Goal: Participate in discussion: Engage in conversation with other users on a specific topic

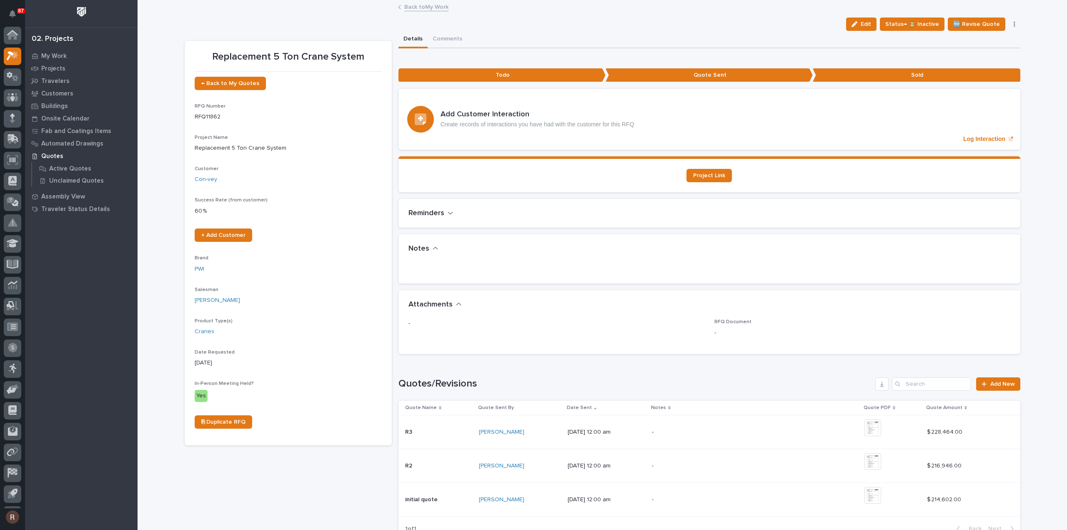
scroll to position [18, 0]
click at [16, 33] on icon at bounding box center [13, 38] width 12 height 10
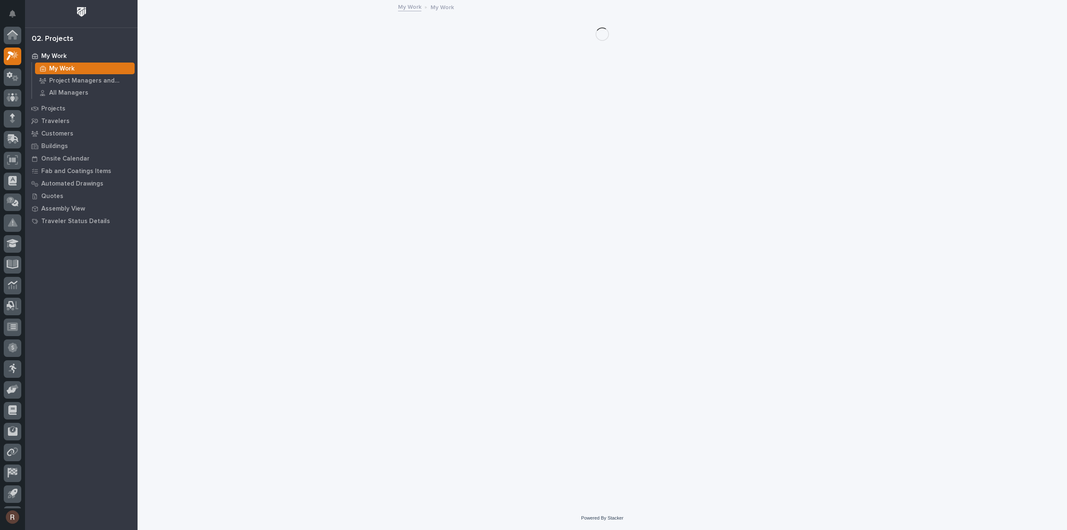
scroll to position [18, 0]
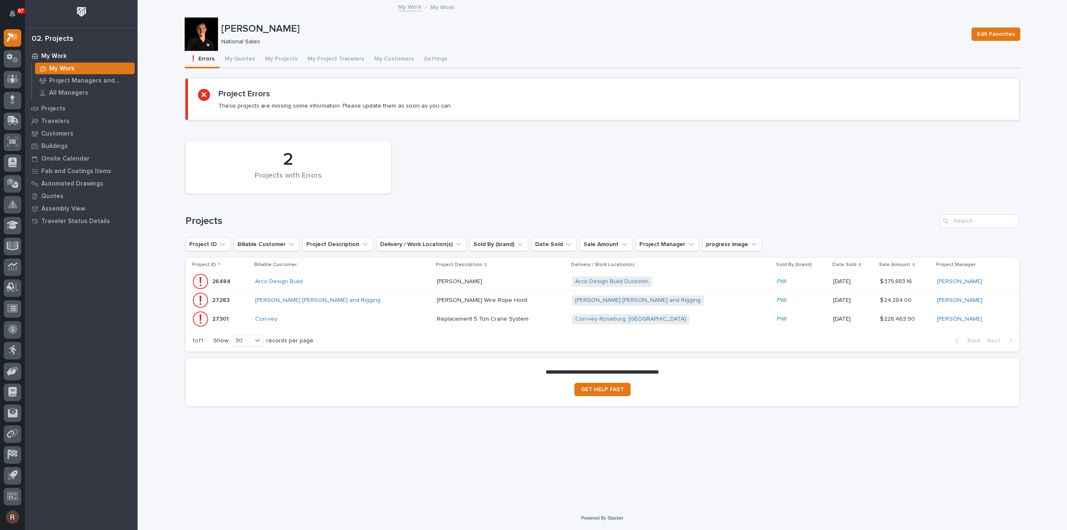
click at [310, 318] on div "Con-vey" at bounding box center [328, 319] width 146 height 7
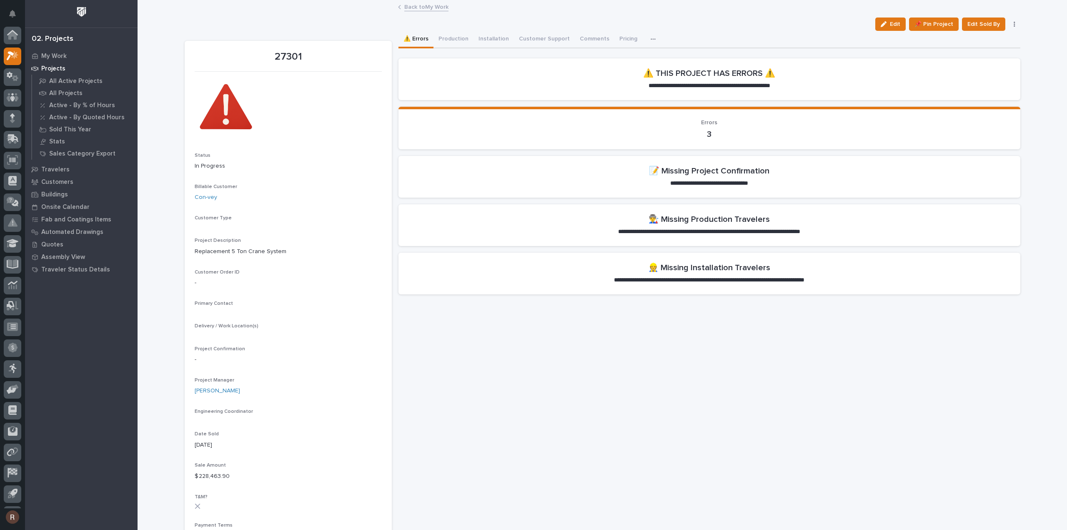
scroll to position [18, 0]
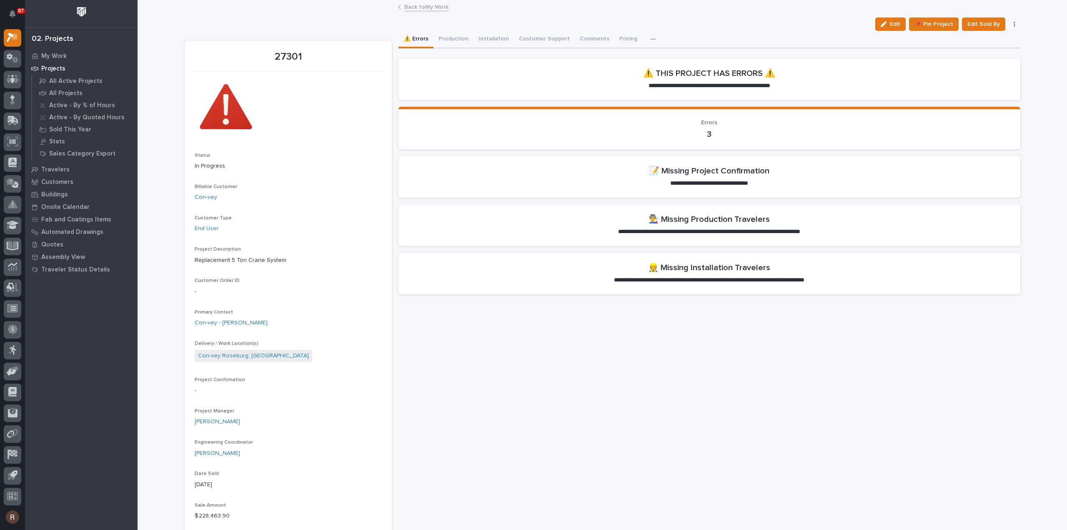
drag, startPoint x: 887, startPoint y: 25, endPoint x: 475, endPoint y: 259, distance: 473.8
click at [887, 25] on div "button" at bounding box center [885, 24] width 9 height 6
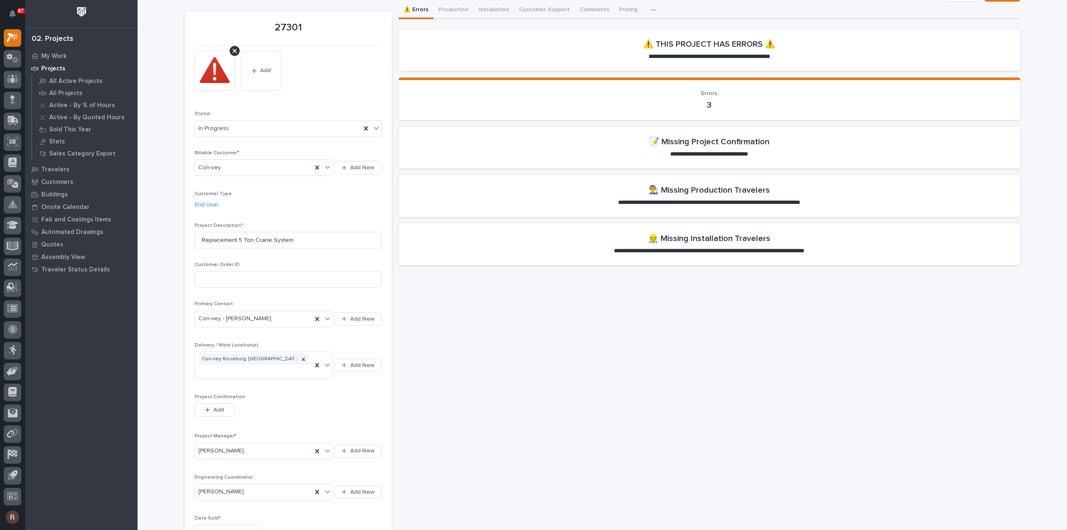
scroll to position [42, 0]
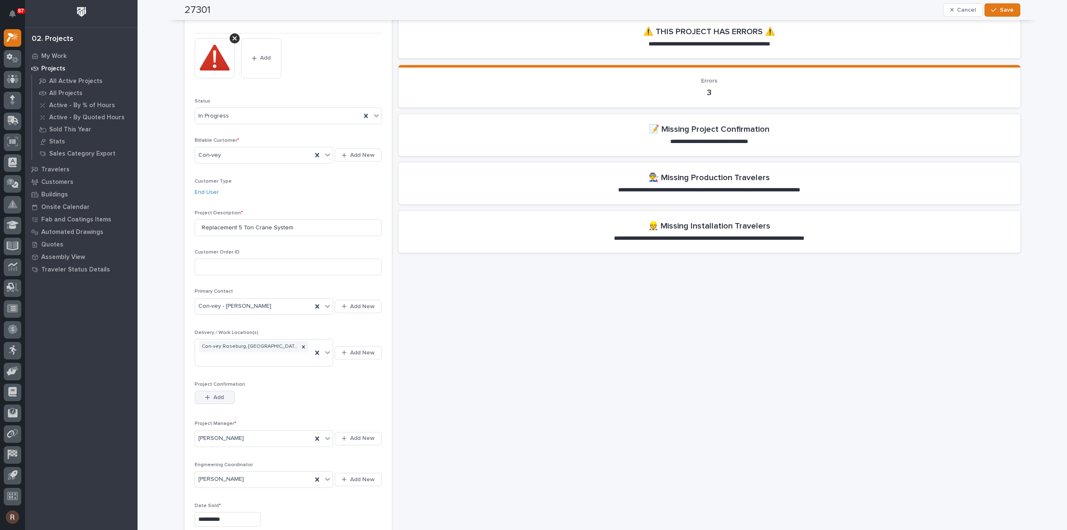
click at [213, 394] on span "Add" at bounding box center [218, 398] width 10 height 8
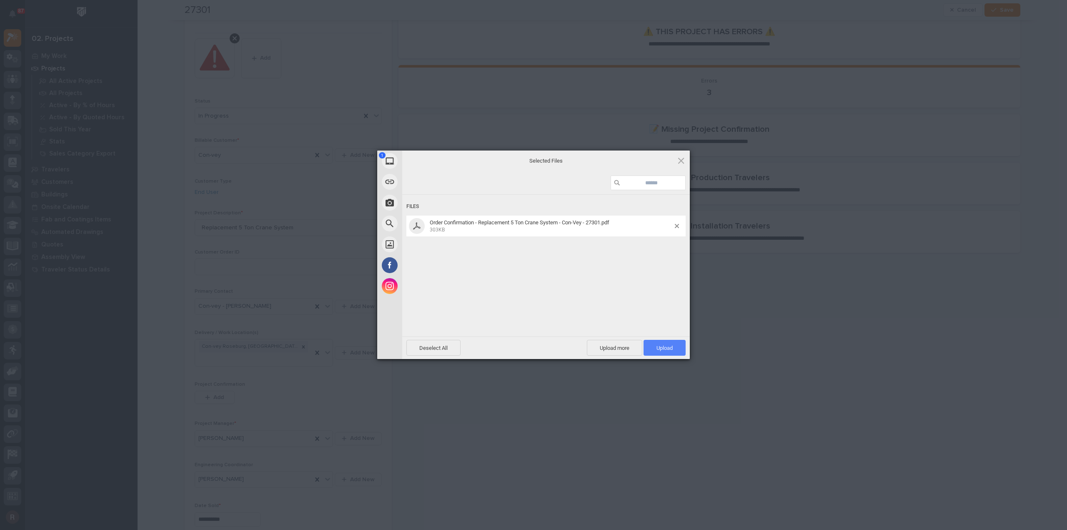
click at [672, 350] on span "Upload 1" at bounding box center [665, 348] width 16 height 6
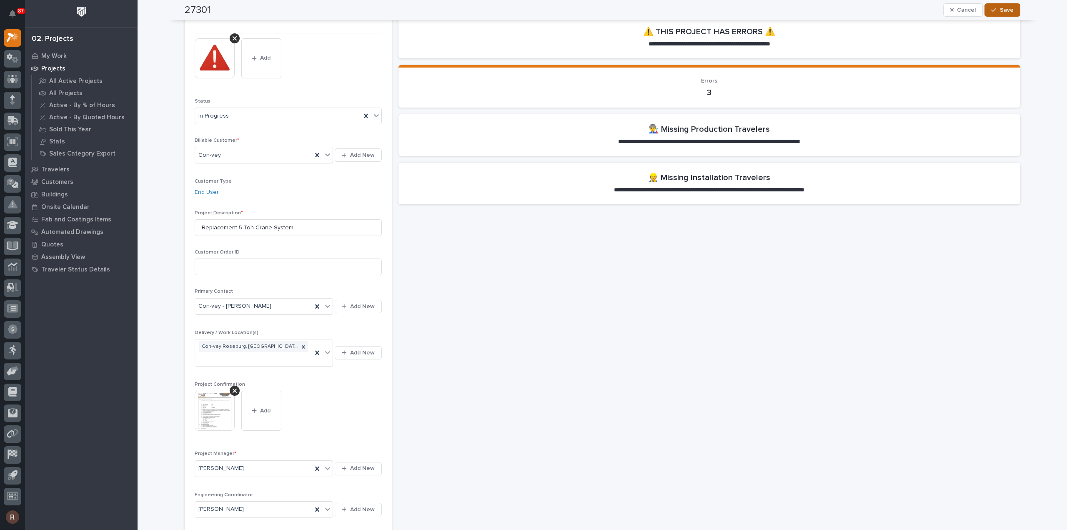
click at [996, 7] on button "Save" at bounding box center [1002, 9] width 35 height 13
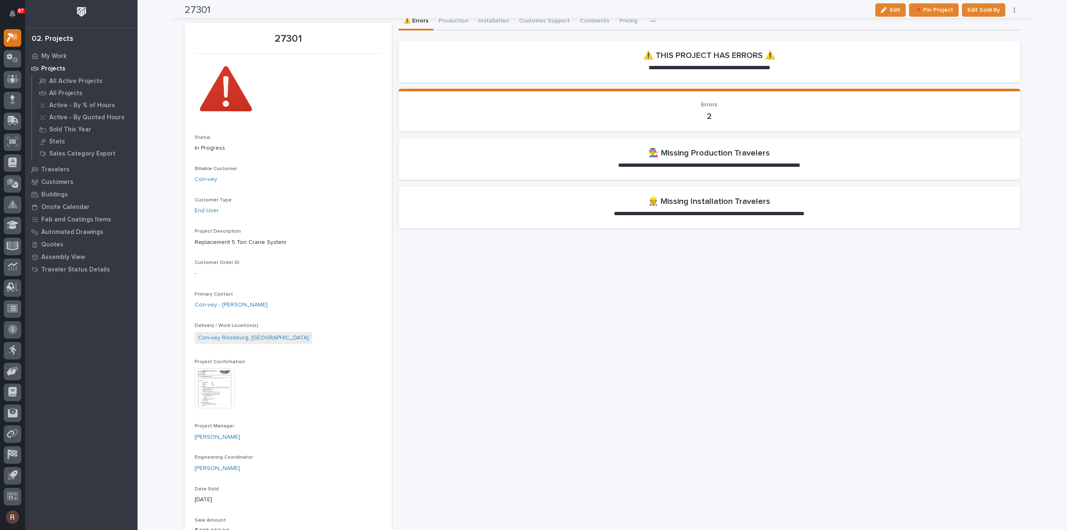
scroll to position [0, 0]
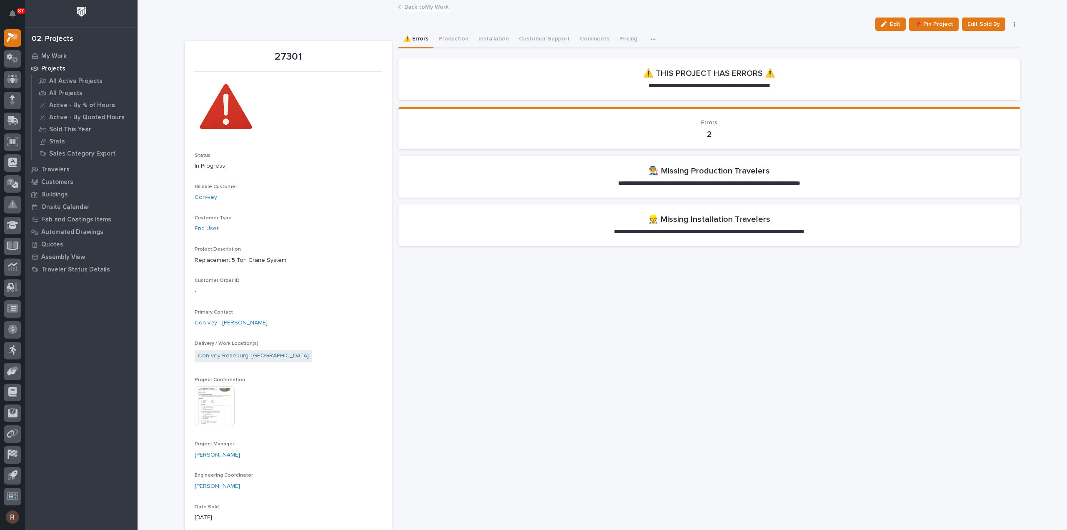
click at [454, 40] on button "Production" at bounding box center [454, 40] width 40 height 18
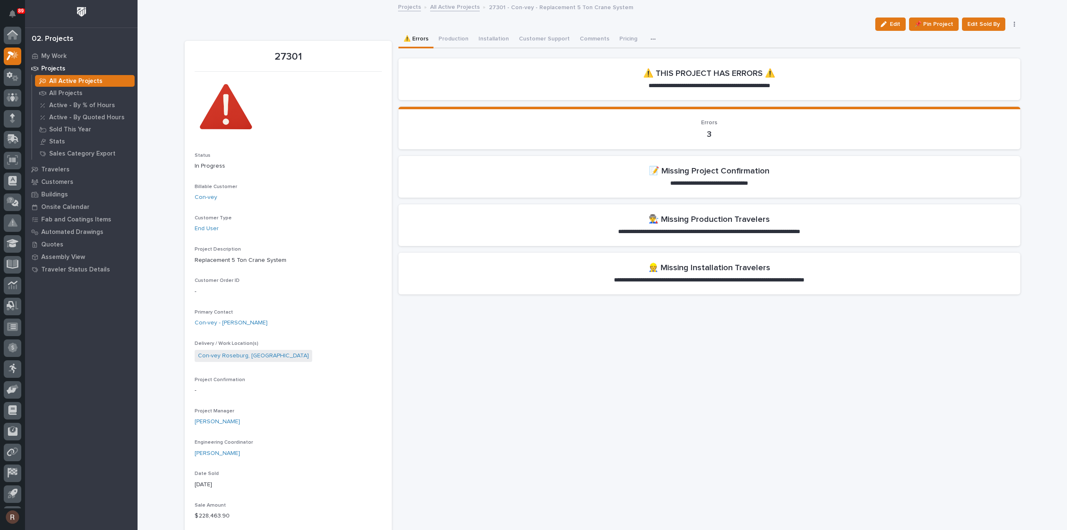
scroll to position [18, 0]
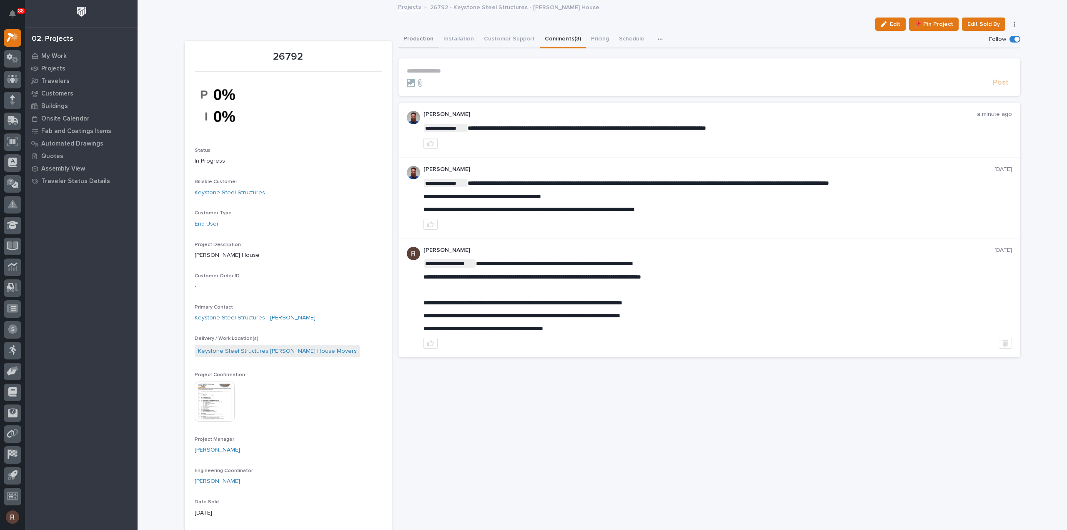
click at [420, 38] on button "Production" at bounding box center [419, 40] width 40 height 18
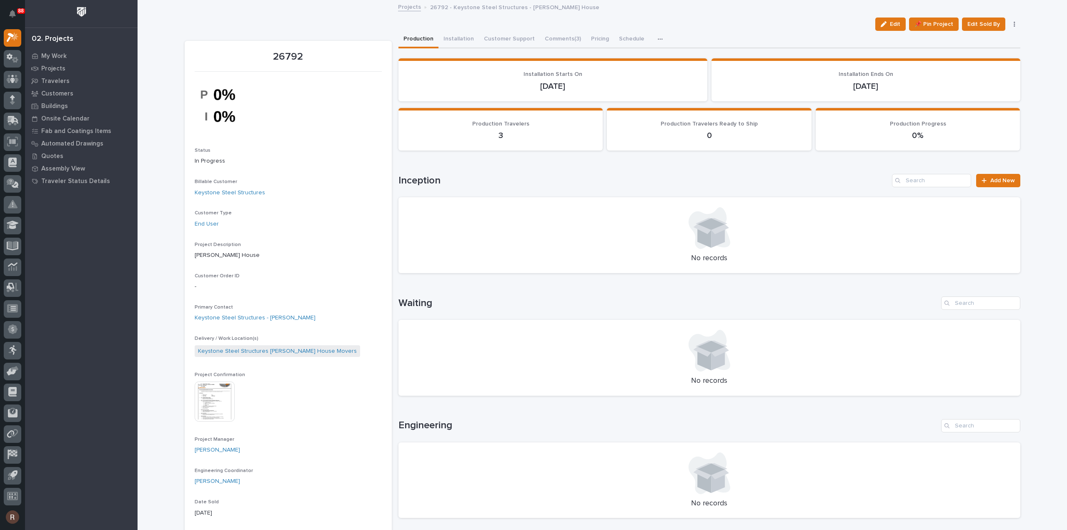
scroll to position [250, 0]
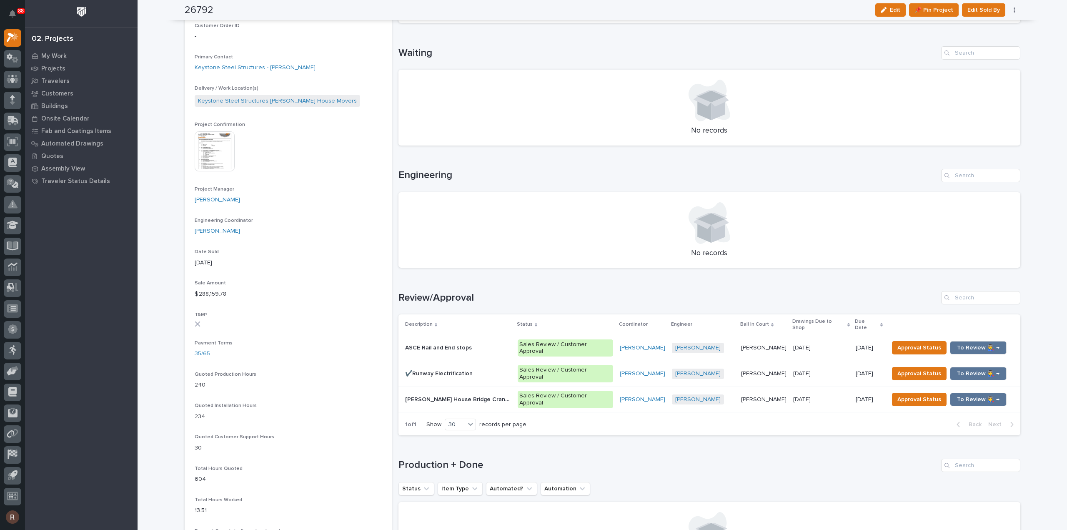
click at [844, 459] on h1 "Production + Done" at bounding box center [668, 465] width 539 height 12
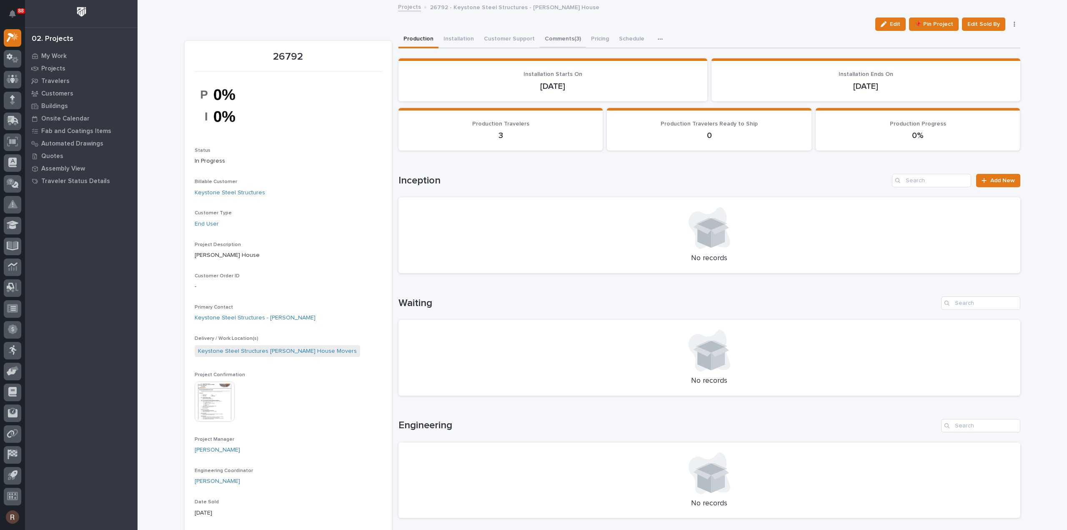
click at [544, 34] on button "Comments (3)" at bounding box center [563, 40] width 46 height 18
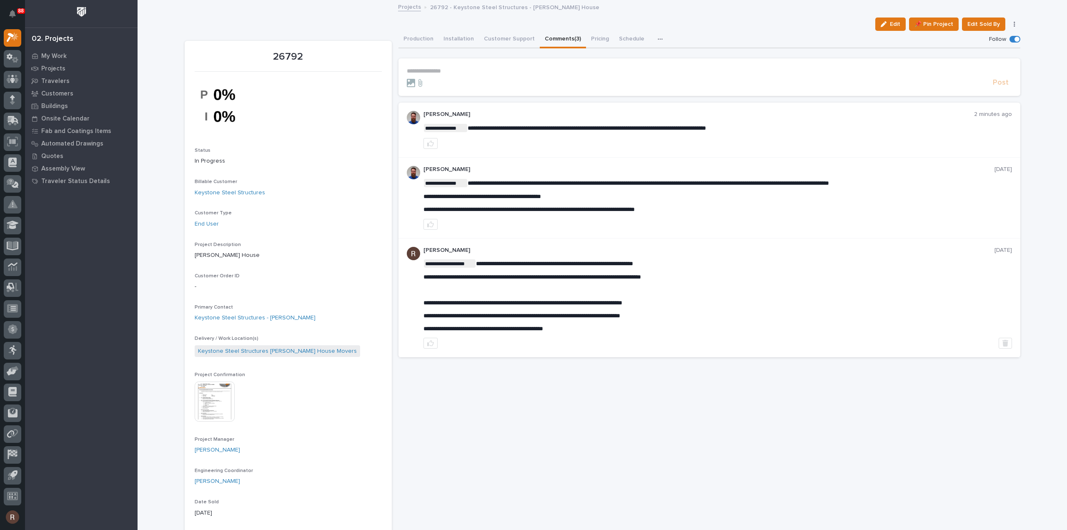
click at [439, 70] on p "**********" at bounding box center [709, 71] width 605 height 7
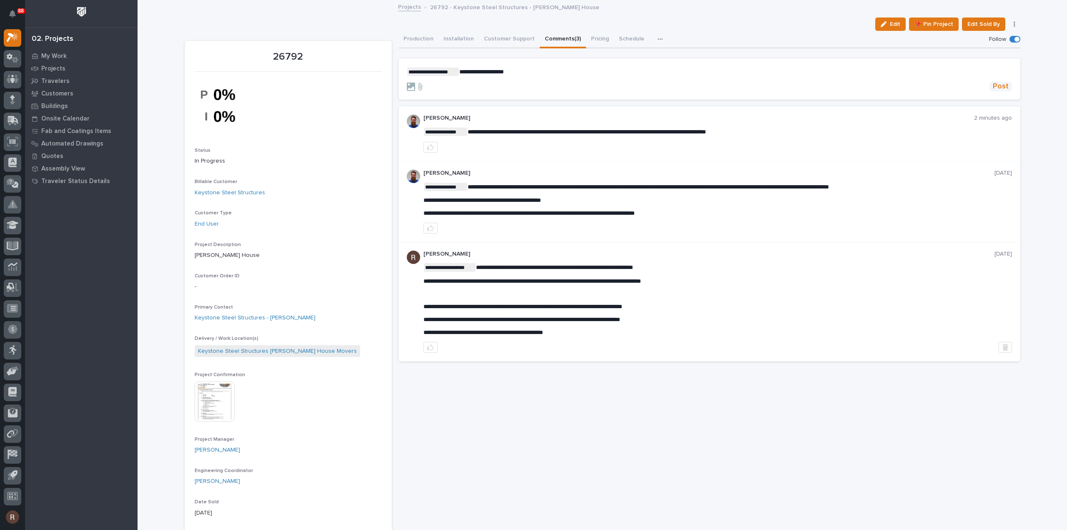
click at [1000, 88] on span "Post" at bounding box center [1001, 87] width 16 height 10
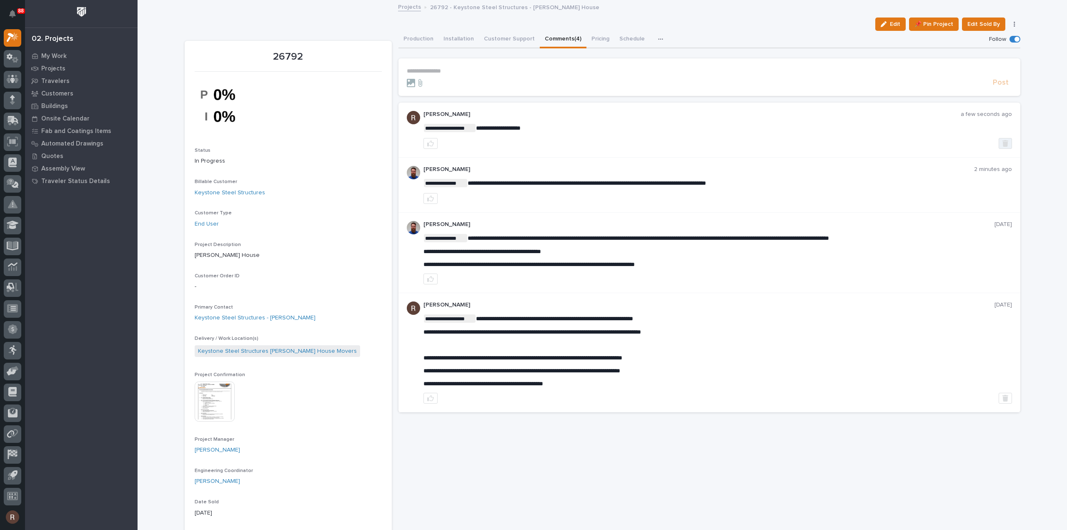
click at [1003, 144] on icon "button" at bounding box center [1006, 143] width 6 height 7
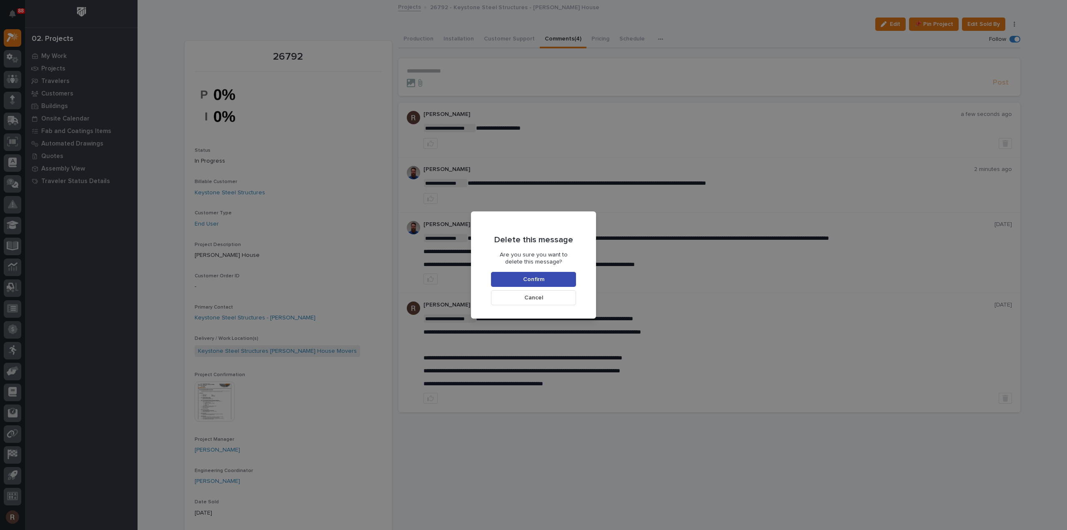
click at [522, 280] on button "Confirm" at bounding box center [533, 279] width 85 height 15
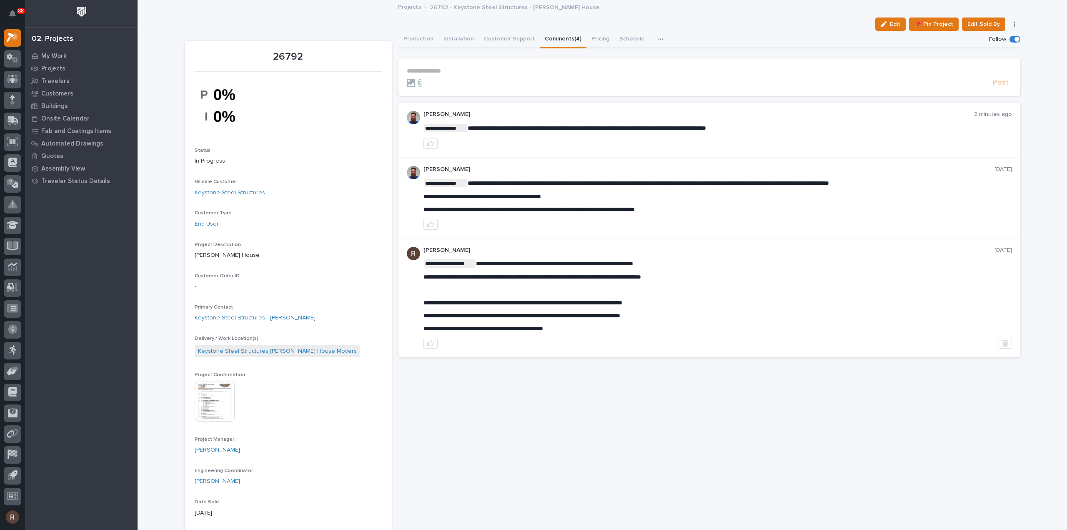
click at [434, 71] on p "**********" at bounding box center [709, 71] width 605 height 7
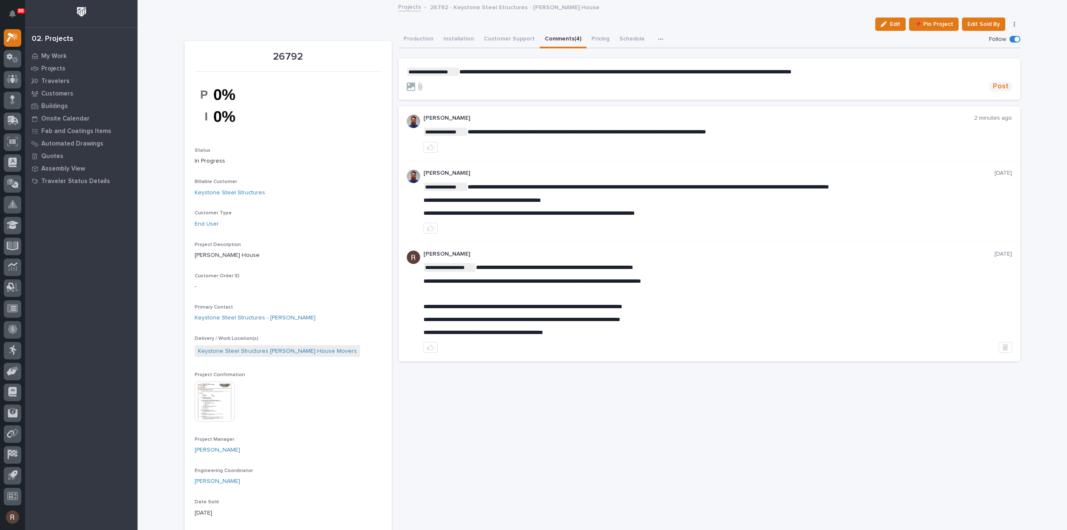
click at [1005, 87] on span "Post" at bounding box center [1001, 87] width 16 height 10
